Goal: Transaction & Acquisition: Obtain resource

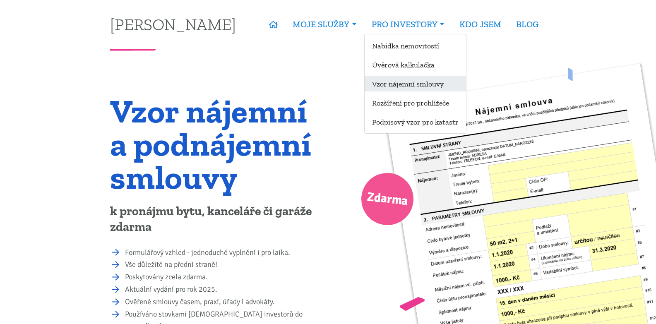
click at [397, 86] on link "Vzor nájemní smlouvy" at bounding box center [414, 83] width 101 height 15
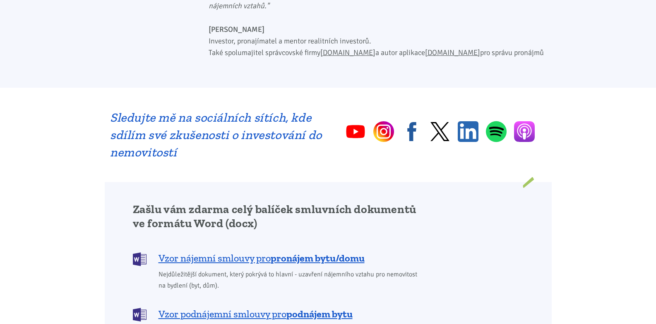
scroll to position [579, 0]
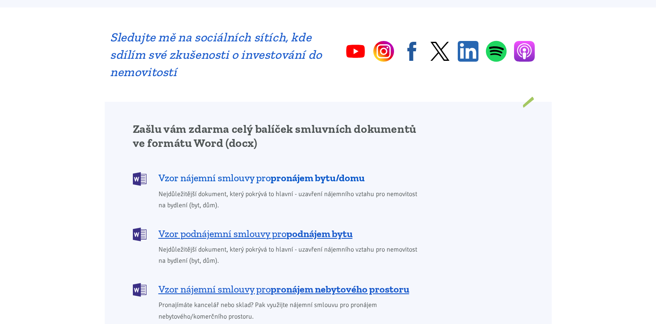
click at [247, 171] on span "Vzor nájemní smlouvy pro pronájem bytu/domu" at bounding box center [261, 177] width 206 height 13
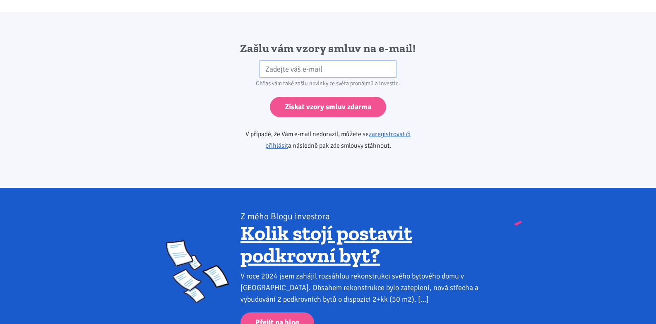
scroll to position [1382, 0]
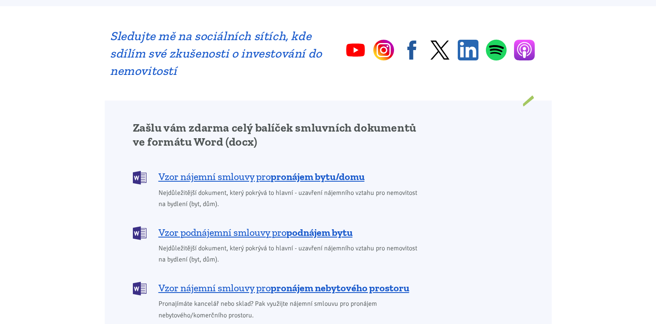
scroll to position [579, 0]
